Goal: Task Accomplishment & Management: Manage account settings

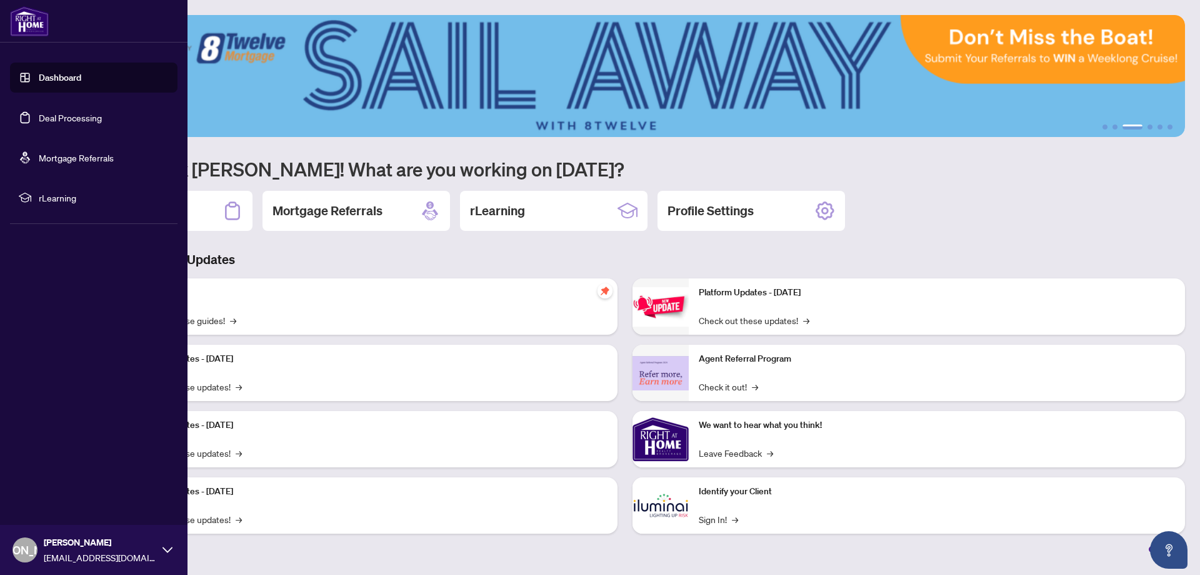
click at [61, 78] on link "Dashboard" at bounding box center [60, 77] width 43 height 11
click at [52, 75] on link "Dashboard" at bounding box center [60, 77] width 43 height 11
click at [70, 117] on link "Deal Processing" at bounding box center [70, 117] width 63 height 11
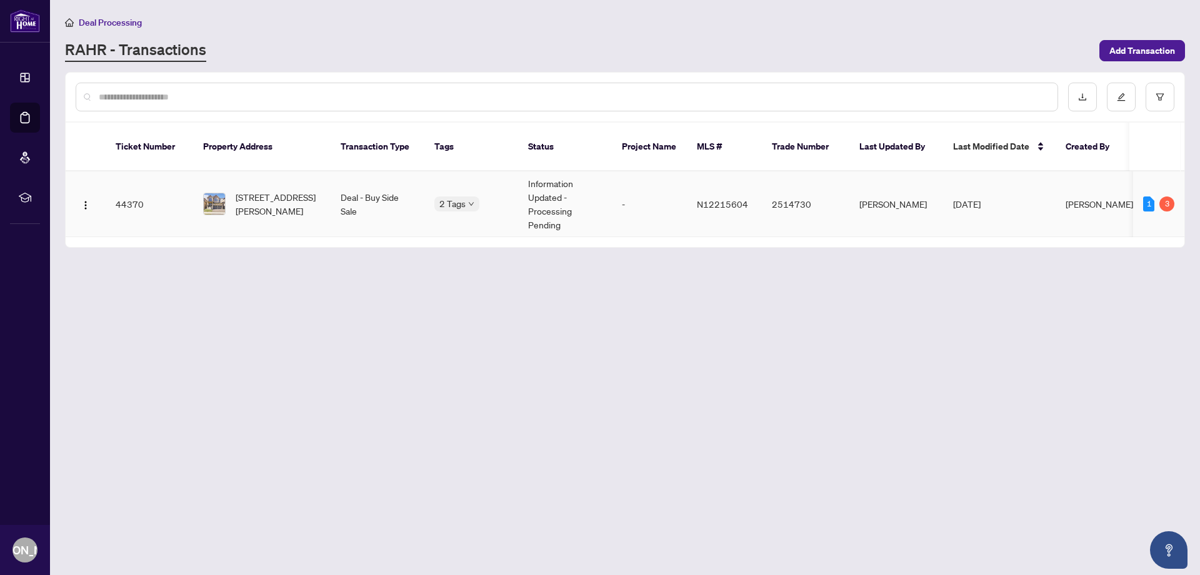
click at [362, 185] on td "Deal - Buy Side Sale" at bounding box center [378, 204] width 94 height 66
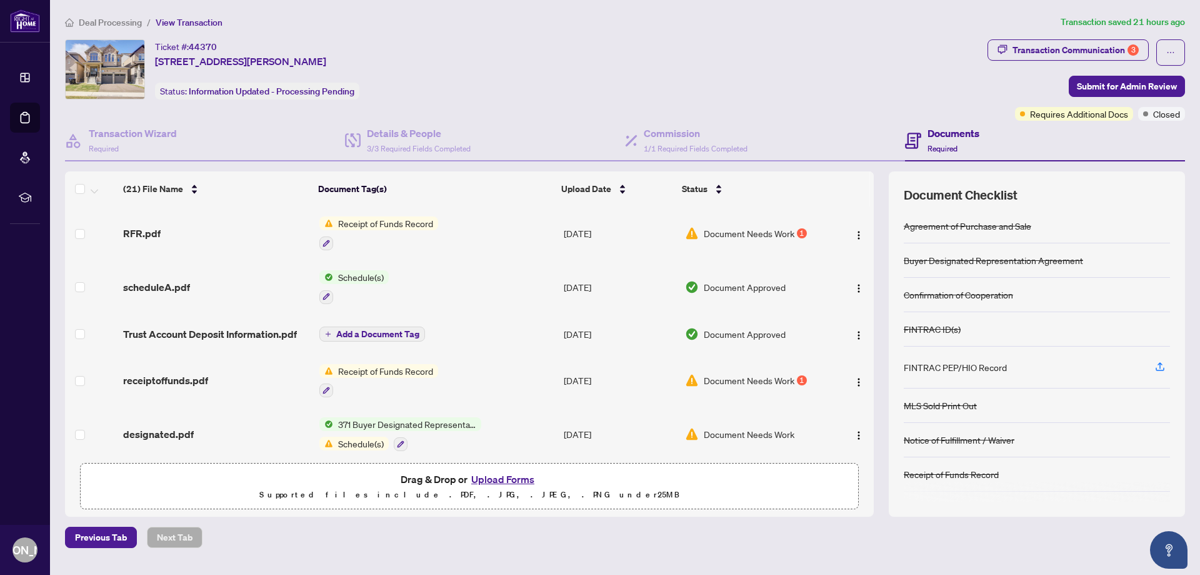
click at [396, 221] on span "Receipt of Funds Record" at bounding box center [385, 223] width 105 height 14
click at [453, 224] on td "Receipt of Funds Record" at bounding box center [436, 233] width 244 height 54
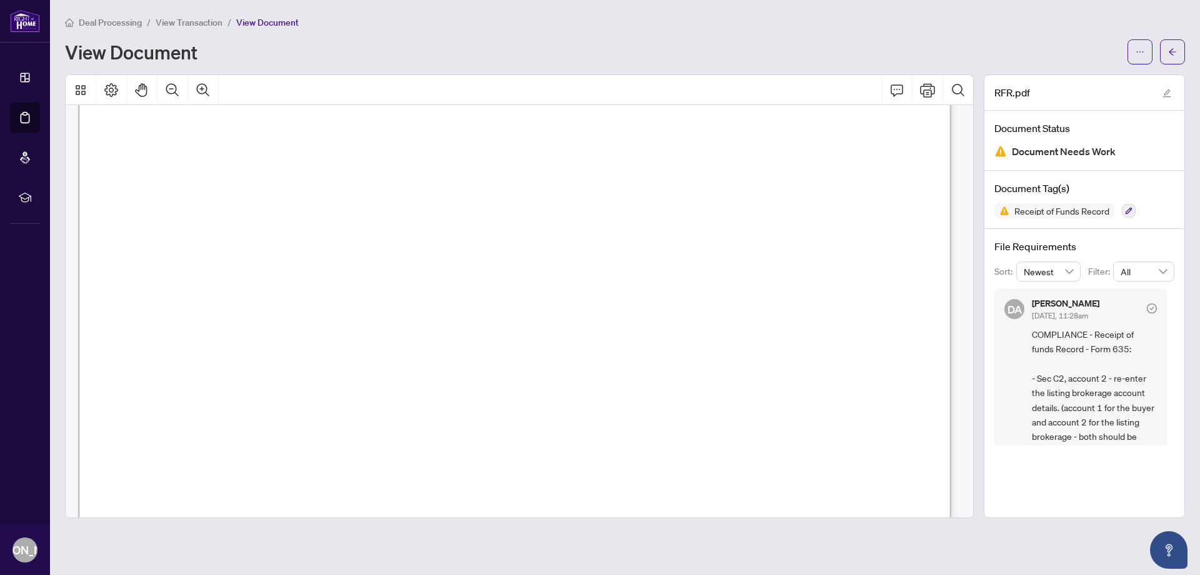
scroll to position [125, 0]
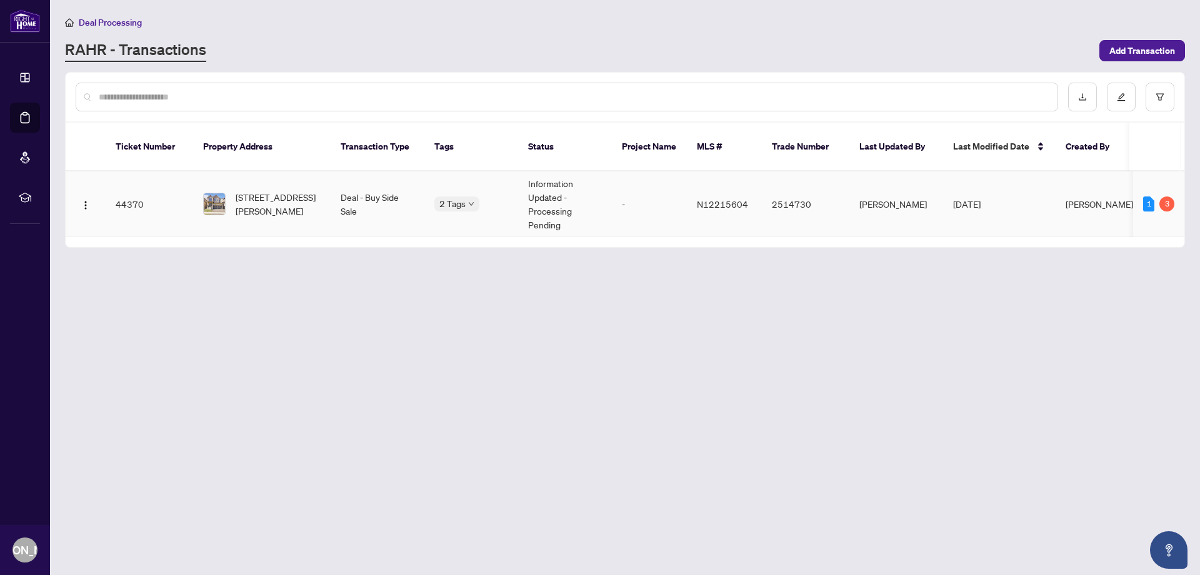
click at [352, 188] on td "Deal - Buy Side Sale" at bounding box center [378, 204] width 94 height 66
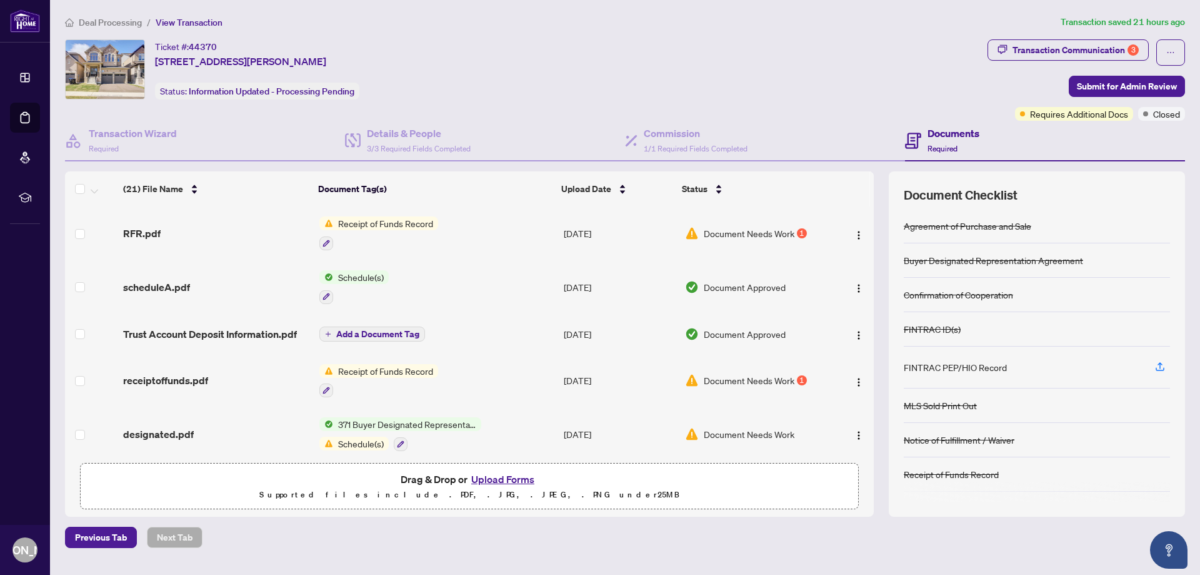
click at [492, 476] on button "Upload Forms" at bounding box center [503, 479] width 71 height 16
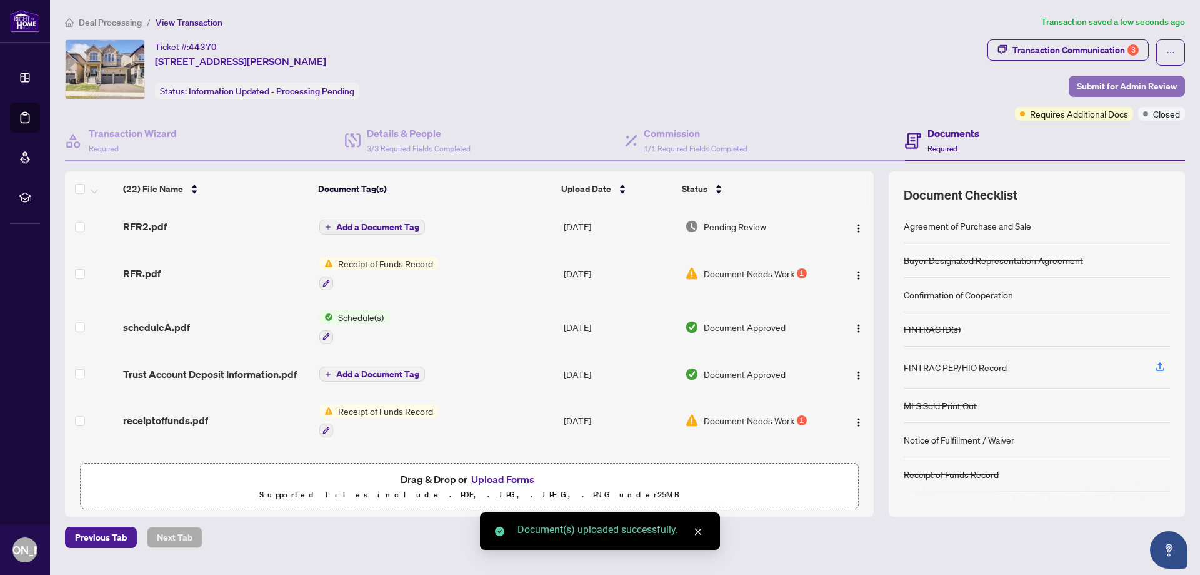
click at [1132, 94] on span "Submit for Admin Review" at bounding box center [1127, 86] width 100 height 20
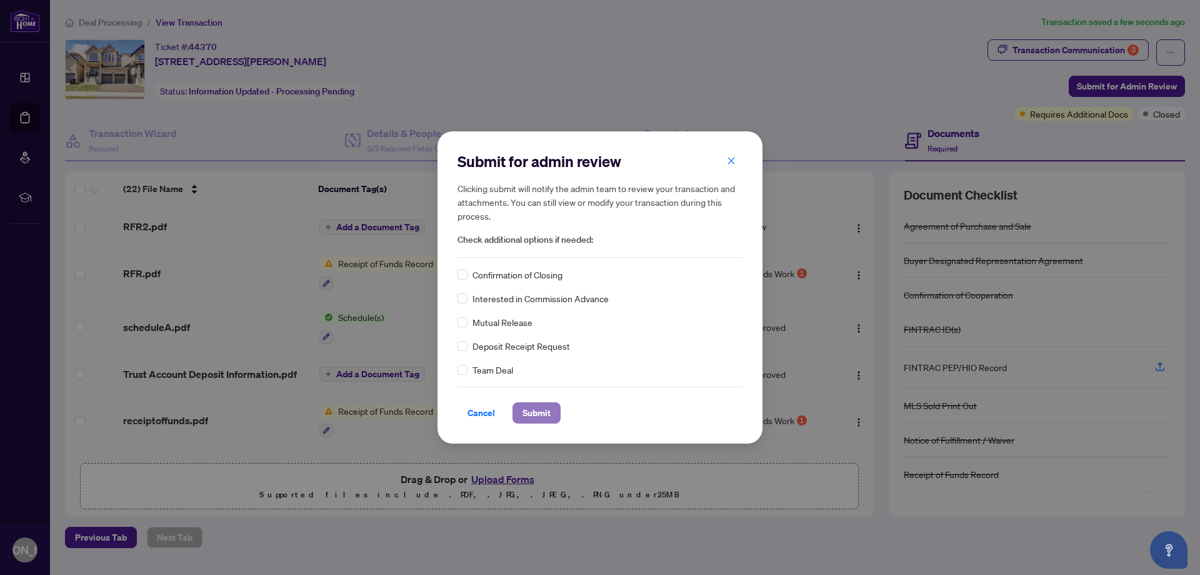
click at [538, 413] on span "Submit" at bounding box center [537, 413] width 28 height 20
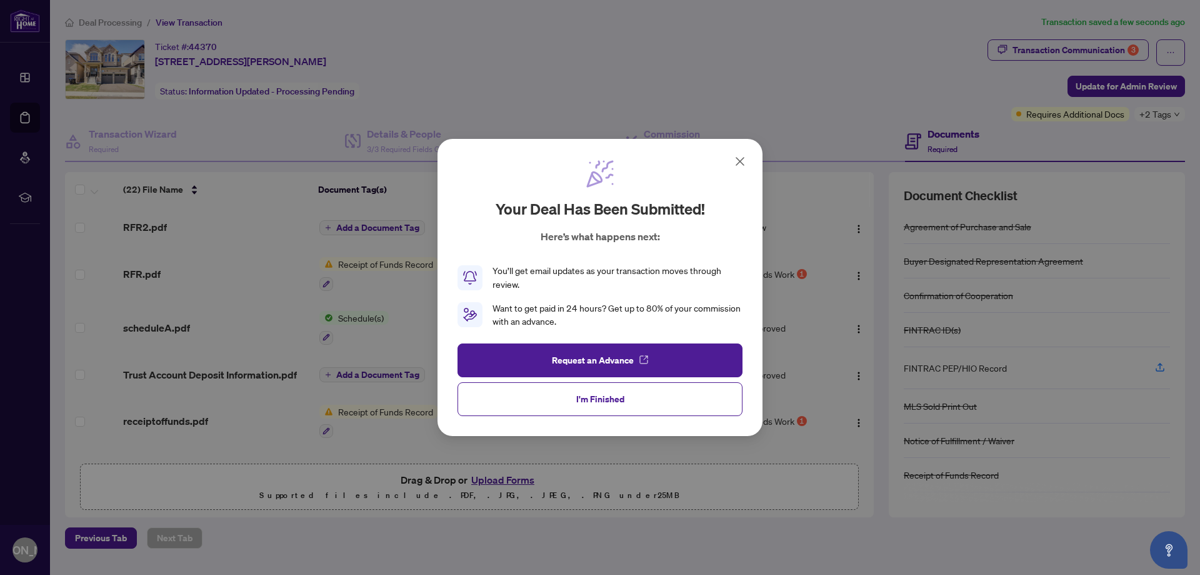
click at [740, 158] on icon at bounding box center [740, 161] width 15 height 15
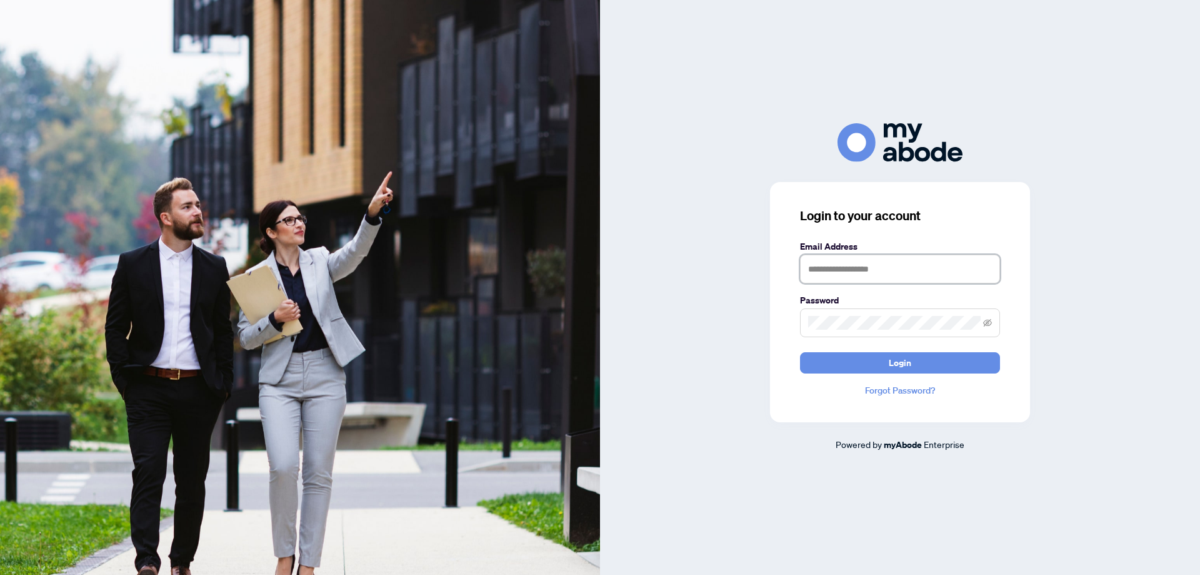
click at [823, 264] on input "text" at bounding box center [900, 268] width 200 height 29
type input "**********"
click at [903, 363] on span "Login" at bounding box center [900, 363] width 23 height 20
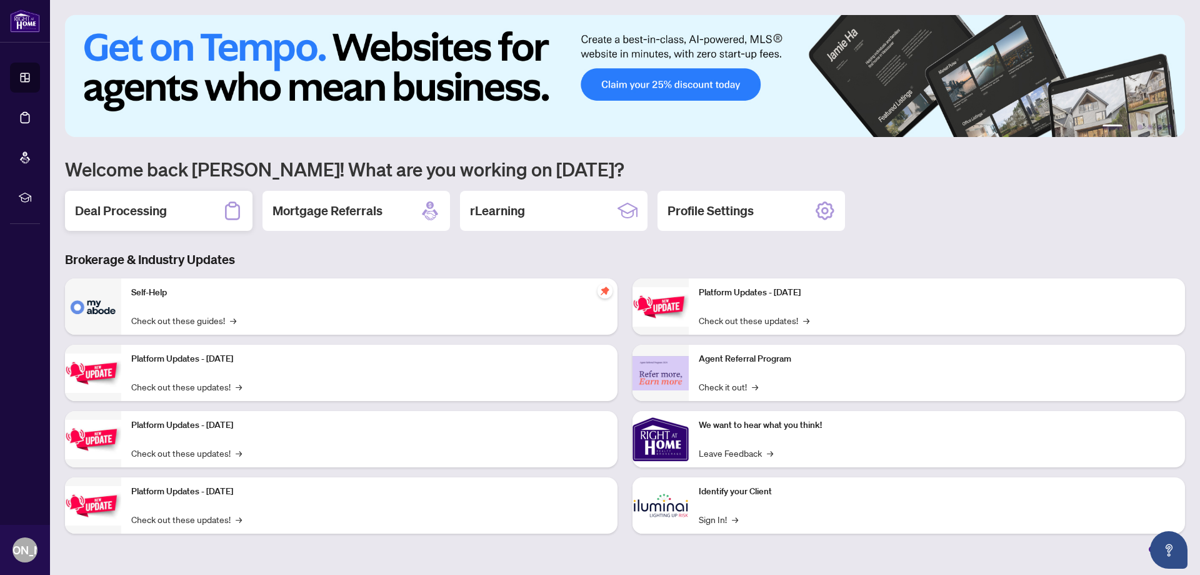
click at [129, 207] on h2 "Deal Processing" at bounding box center [121, 211] width 92 height 18
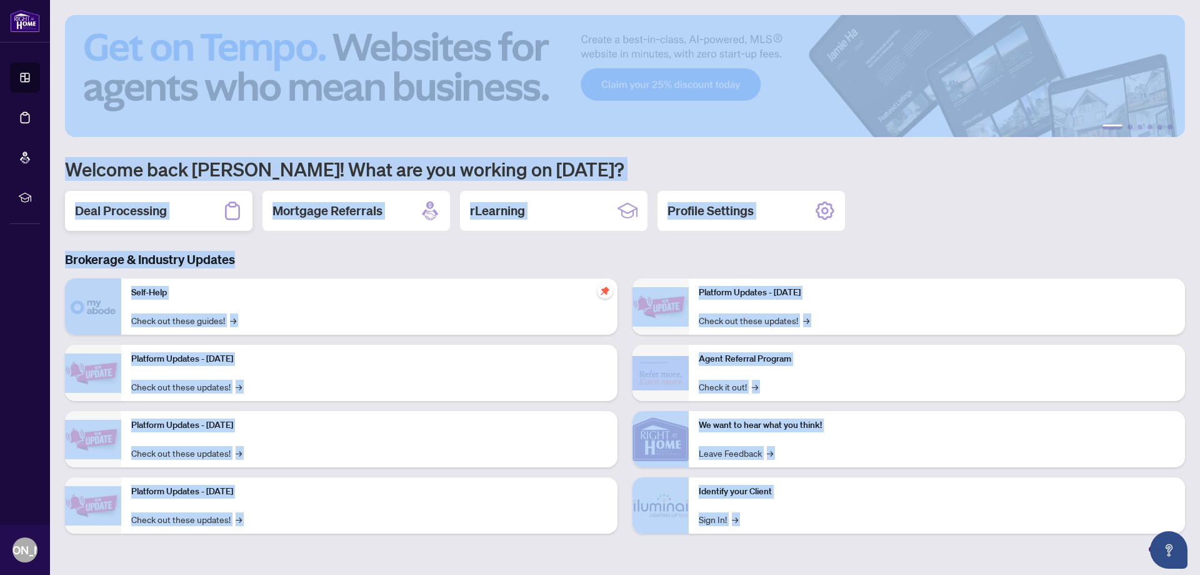
click at [129, 207] on main "1 2 3 4 5 6 Welcome back Jameel! What are you working on today? Deal Processing…" at bounding box center [625, 287] width 1150 height 575
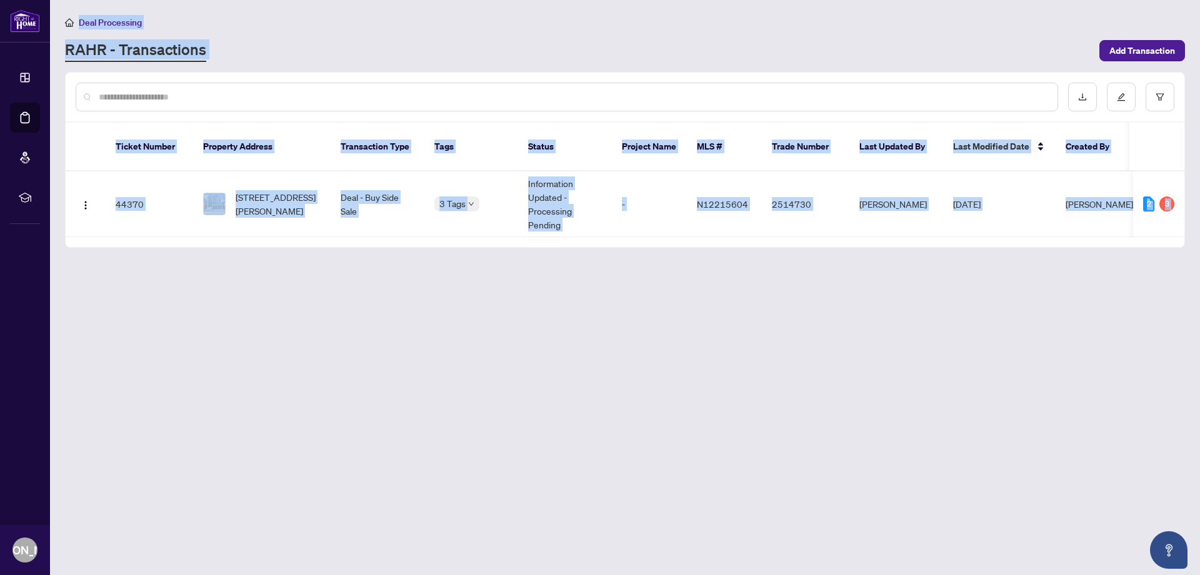
click at [226, 251] on main "Deal Processing RAHR - Transactions Add Transaction Ticket Number Property Addr…" at bounding box center [625, 287] width 1150 height 575
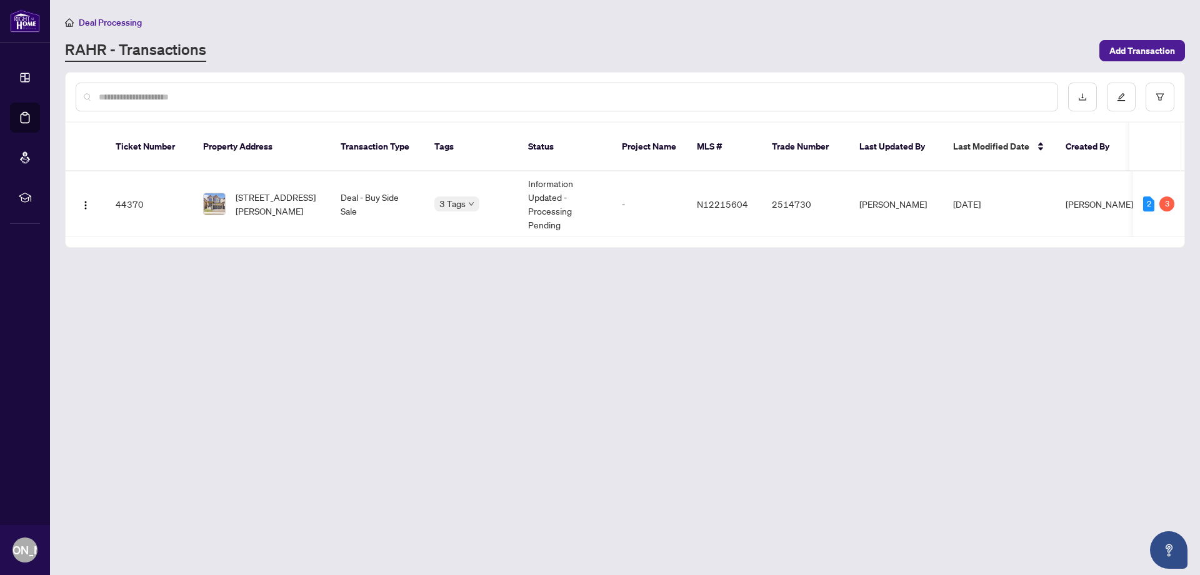
click at [226, 251] on main "Deal Processing RAHR - Transactions Add Transaction Ticket Number Property Addr…" at bounding box center [625, 287] width 1150 height 575
click at [1142, 55] on span "Add Transaction" at bounding box center [1143, 51] width 66 height 20
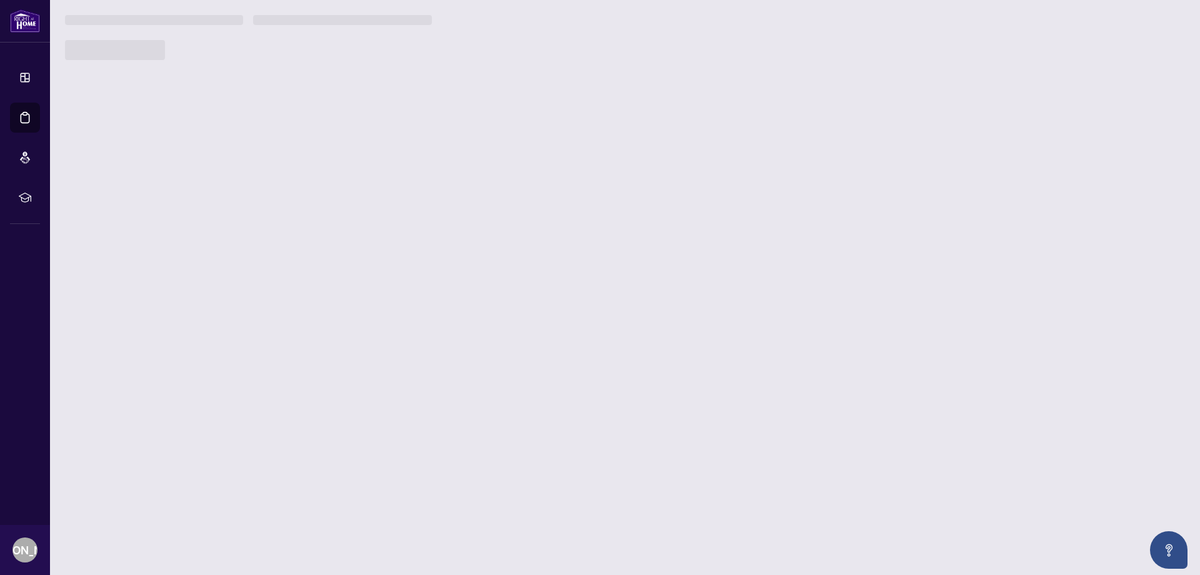
click at [1142, 55] on div at bounding box center [625, 50] width 1120 height 20
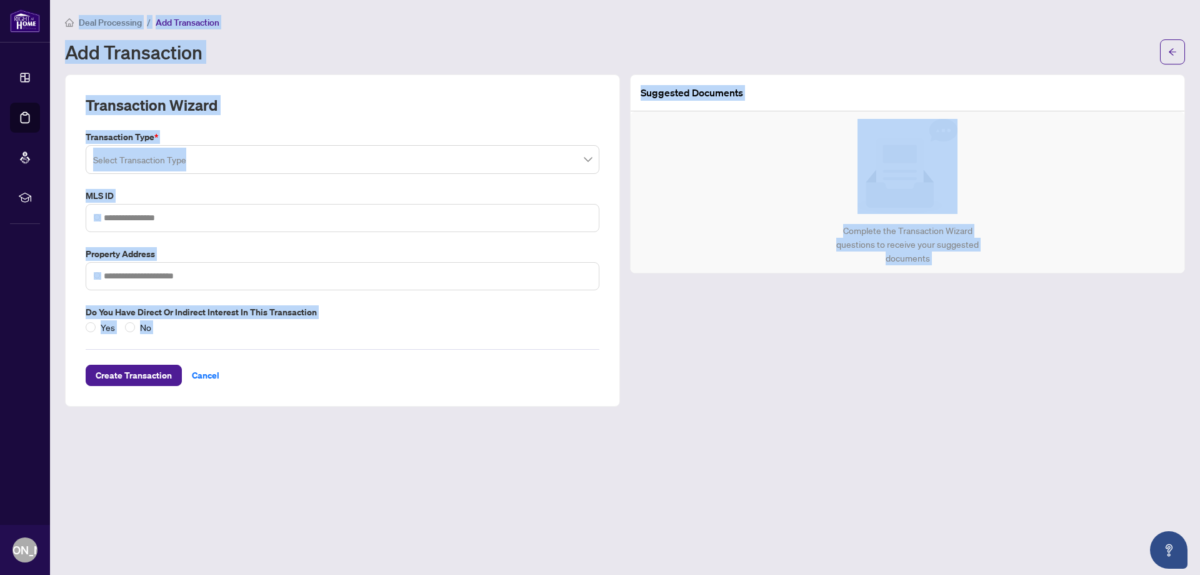
click at [884, 43] on div "Add Transaction" at bounding box center [609, 52] width 1088 height 20
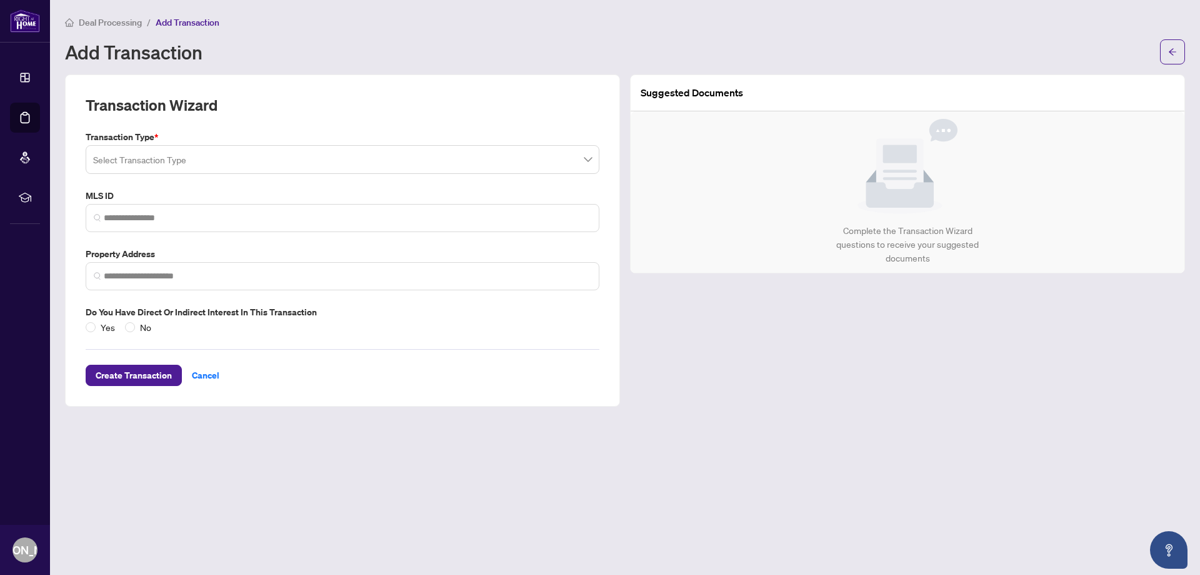
click at [248, 161] on input "search" at bounding box center [337, 162] width 488 height 28
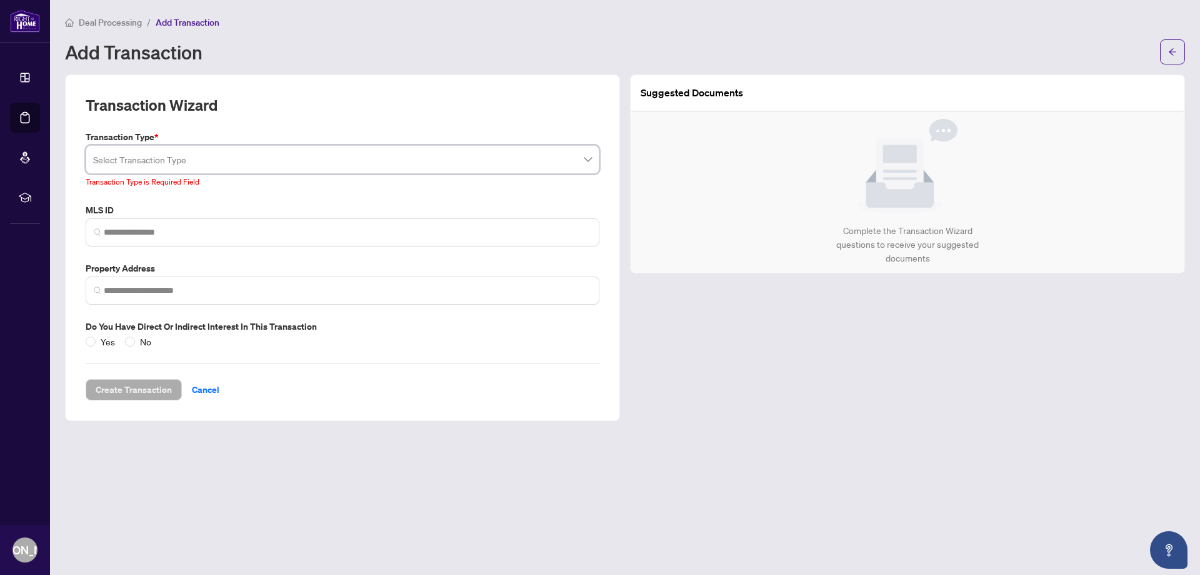
click at [245, 173] on input "search" at bounding box center [337, 162] width 488 height 28
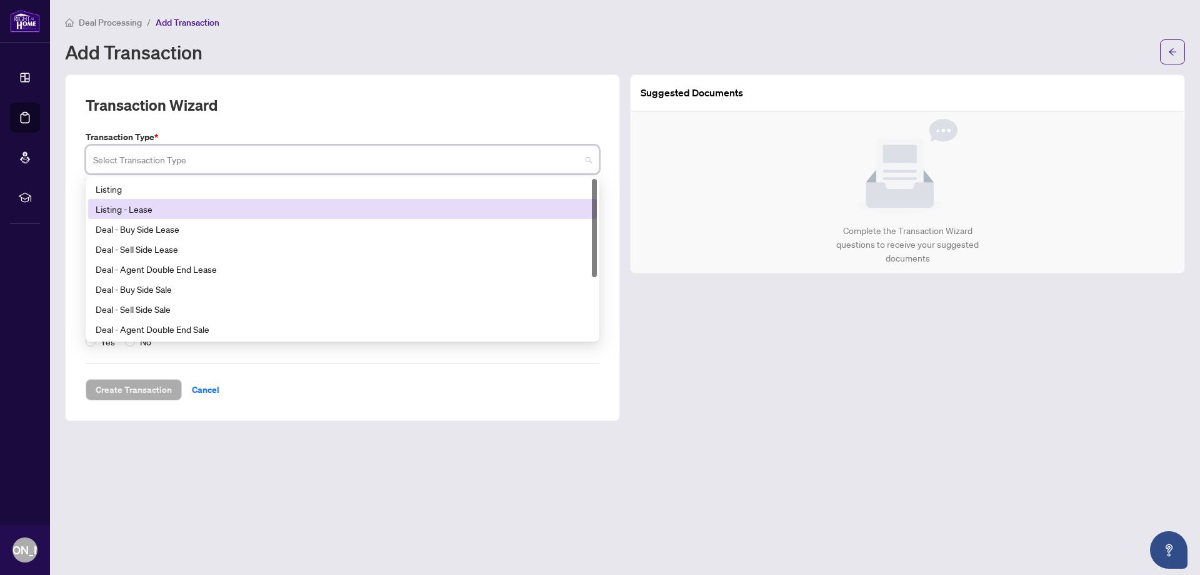
click at [138, 202] on div "Listing - Lease" at bounding box center [343, 209] width 494 height 14
click at [137, 203] on div "MLS ID" at bounding box center [343, 224] width 524 height 43
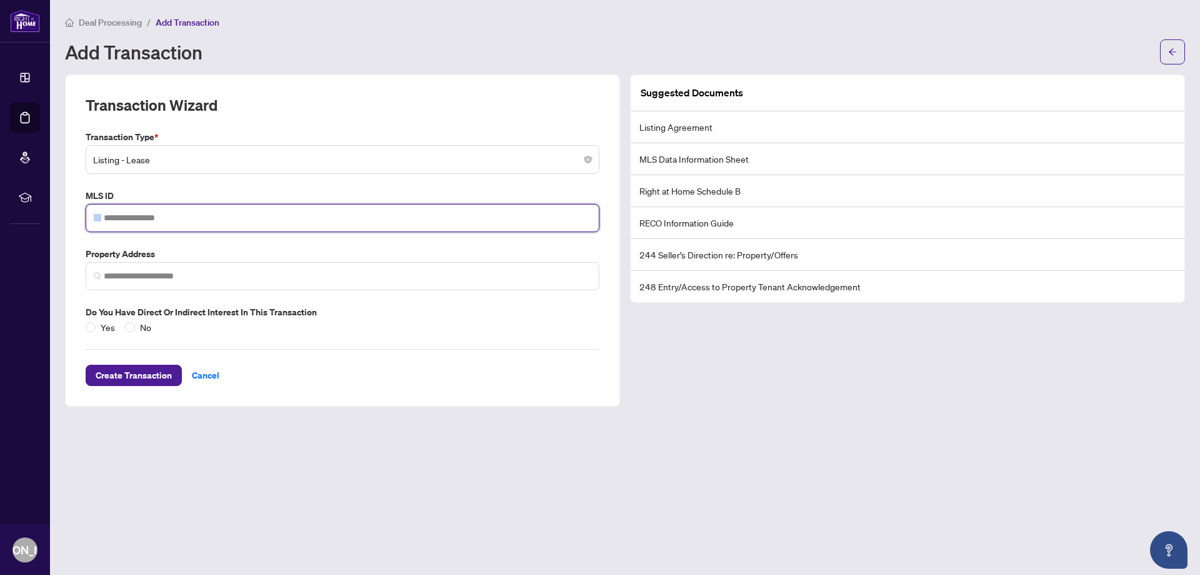
click at [148, 213] on input "search" at bounding box center [348, 217] width 488 height 13
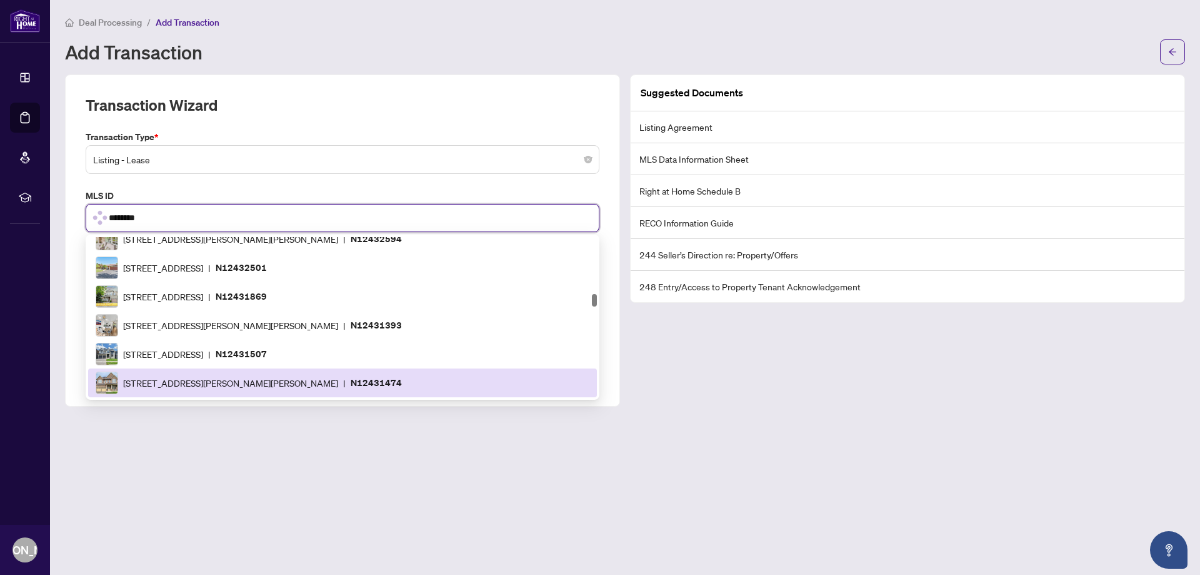
scroll to position [823, 0]
type input "*********"
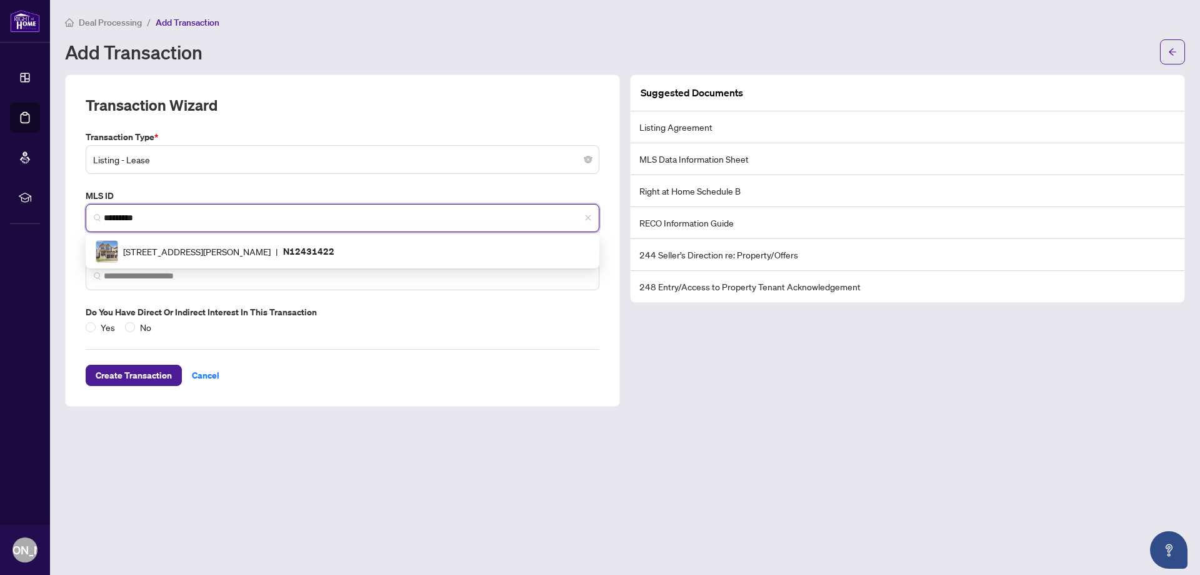
scroll to position [0, 0]
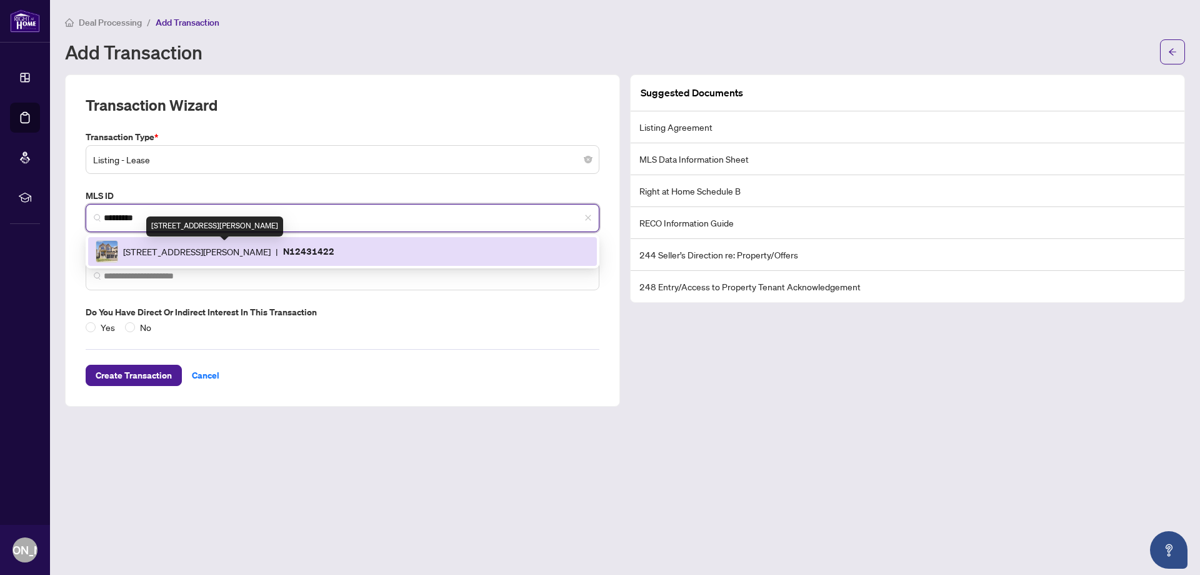
click at [183, 253] on span "[STREET_ADDRESS][PERSON_NAME]" at bounding box center [197, 251] width 148 height 14
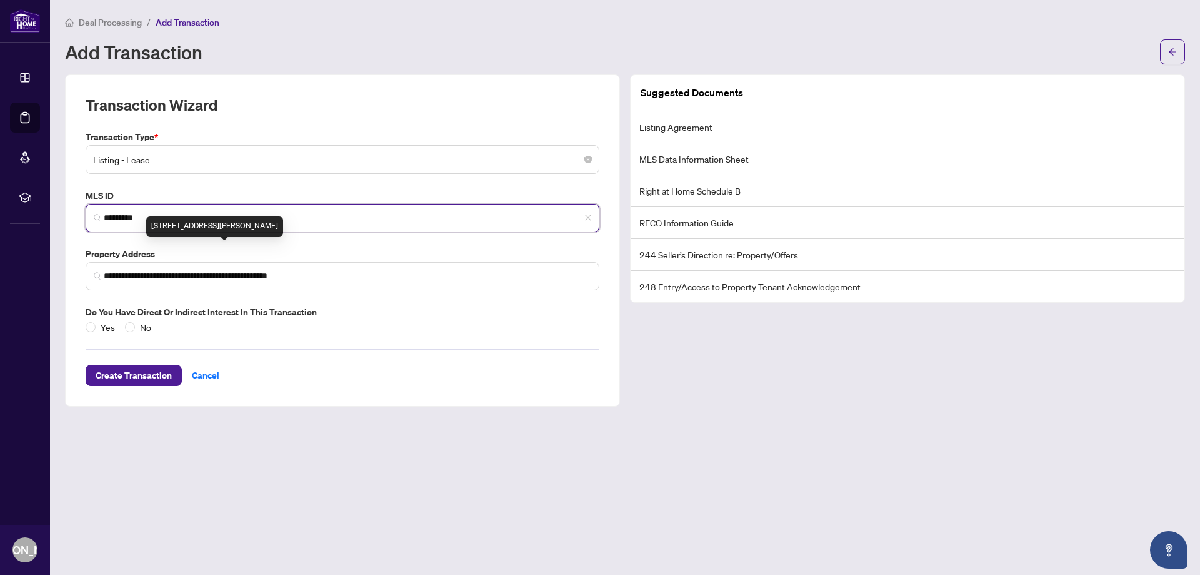
type input "**********"
type input "*********"
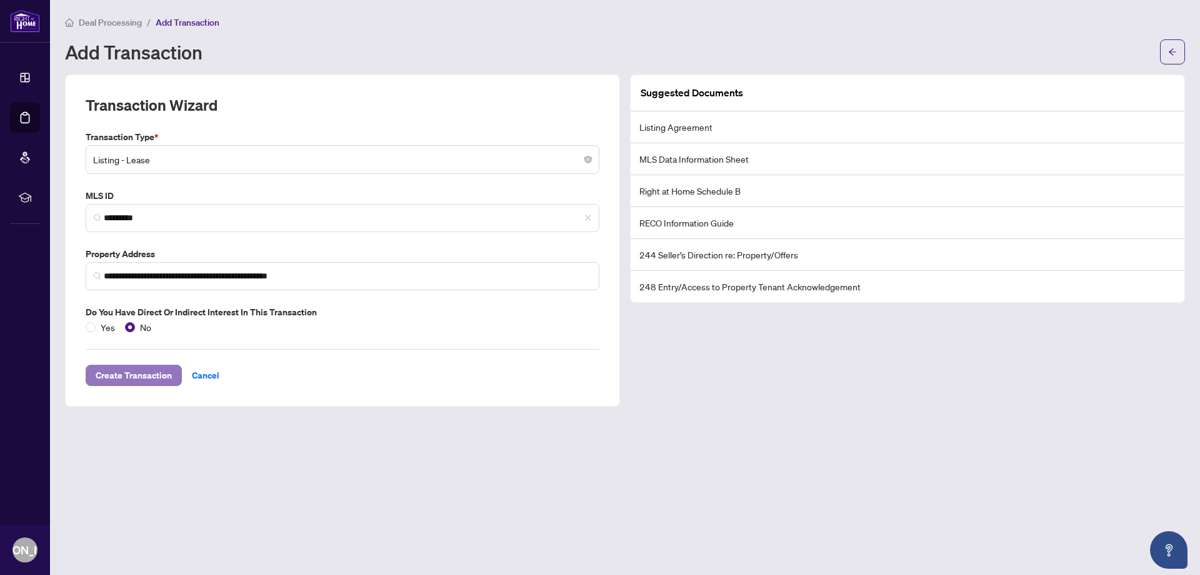
click at [136, 368] on span "Create Transaction" at bounding box center [134, 375] width 76 height 20
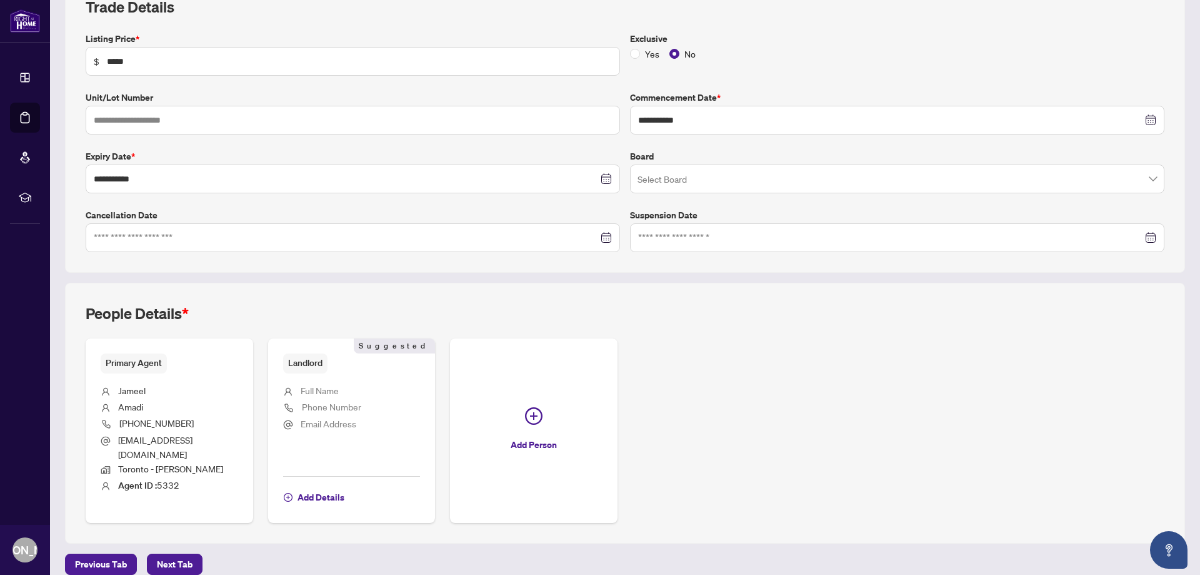
scroll to position [197, 0]
click at [194, 551] on button "Next Tab" at bounding box center [175, 561] width 56 height 21
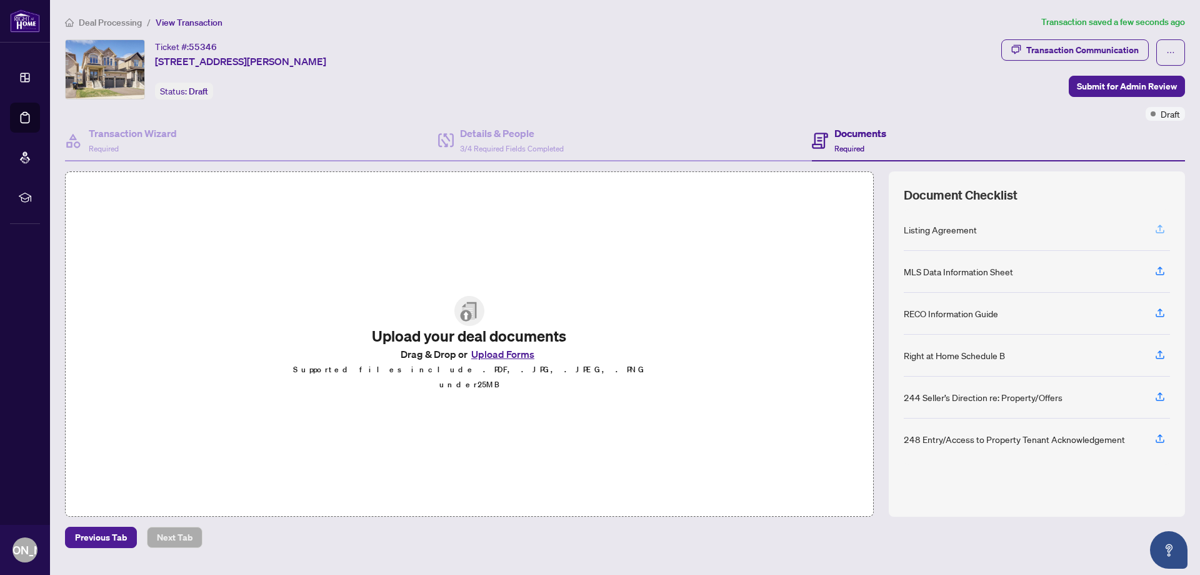
click at [1156, 229] on icon "button" at bounding box center [1160, 228] width 11 height 11
